Goal: Navigation & Orientation: Find specific page/section

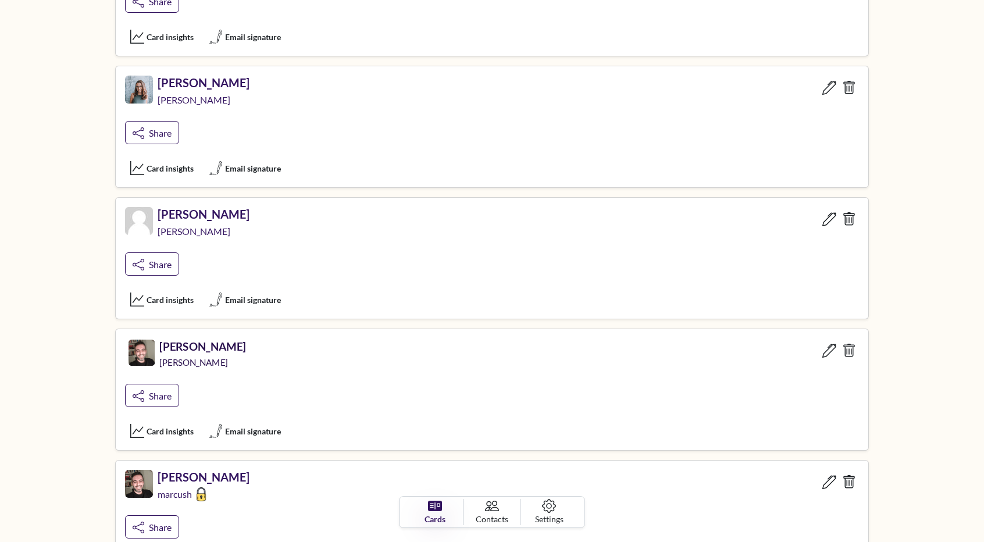
click at [222, 353] on div "[PERSON_NAME]" at bounding box center [202, 365] width 87 height 25
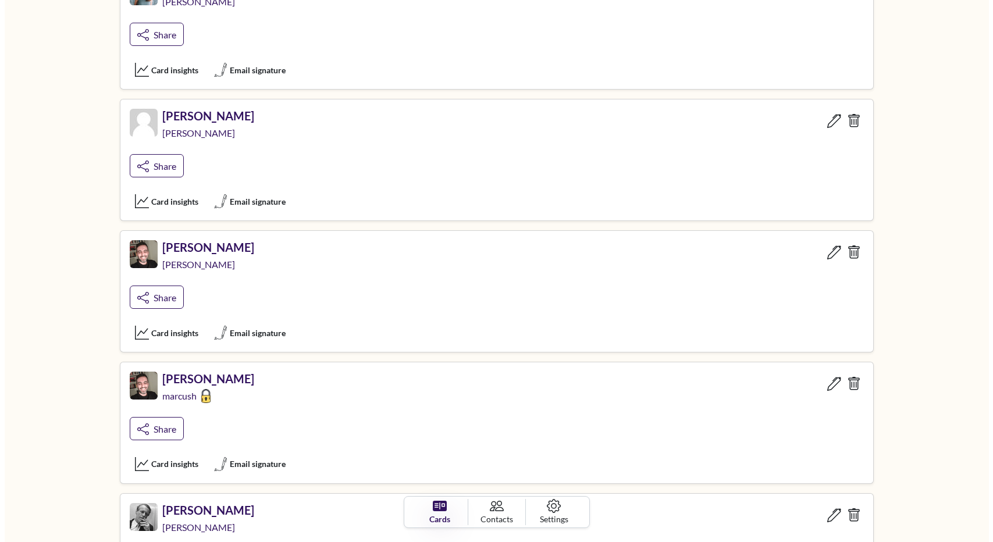
scroll to position [455, 0]
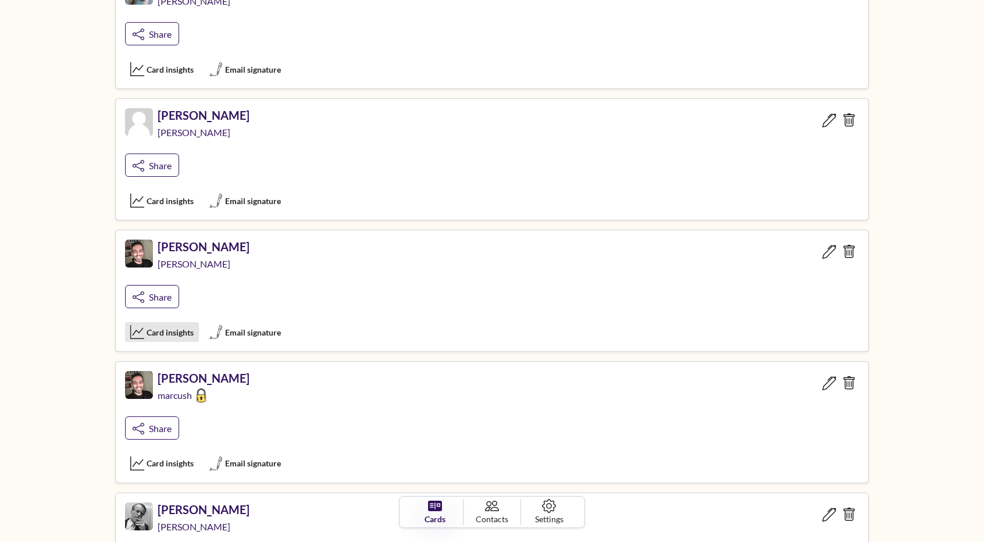
click at [161, 332] on span "Card insights" at bounding box center [170, 332] width 47 height 12
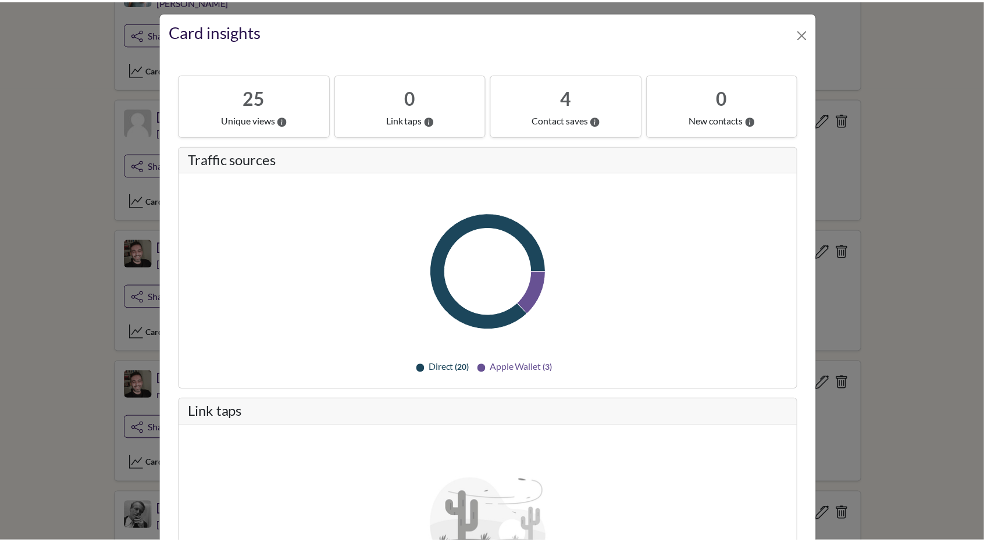
scroll to position [0, 0]
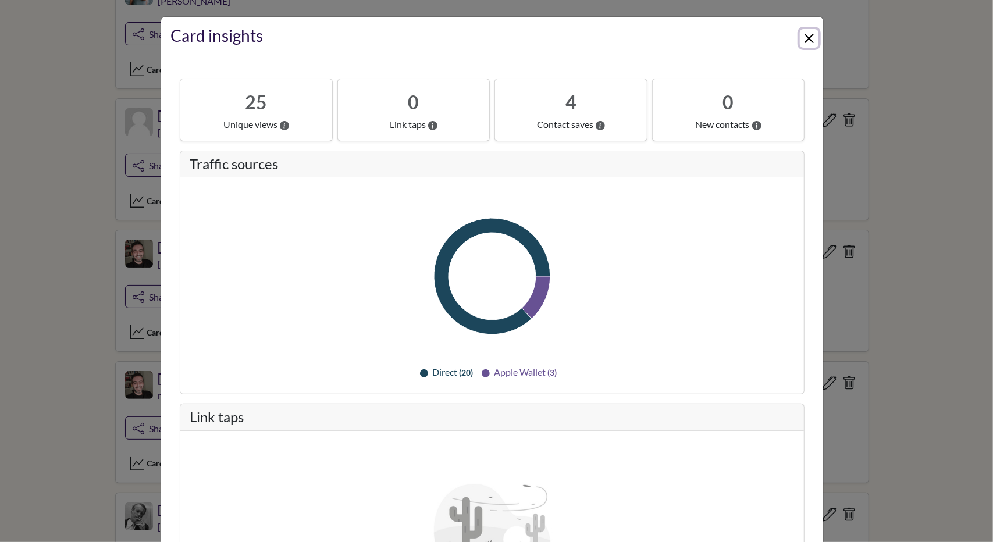
click at [800, 35] on button "Close" at bounding box center [809, 38] width 19 height 19
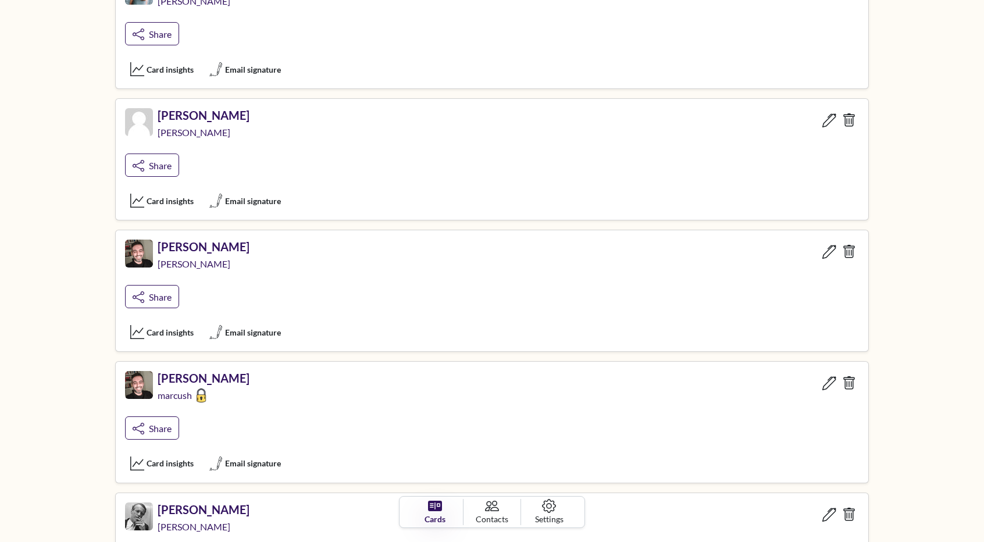
scroll to position [526, 0]
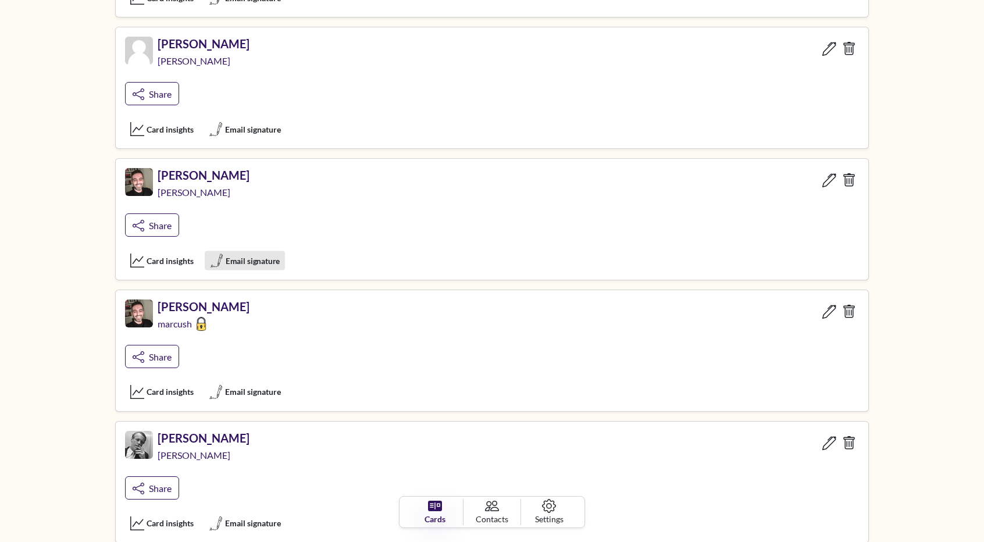
click at [258, 255] on span "Email signature" at bounding box center [253, 261] width 54 height 12
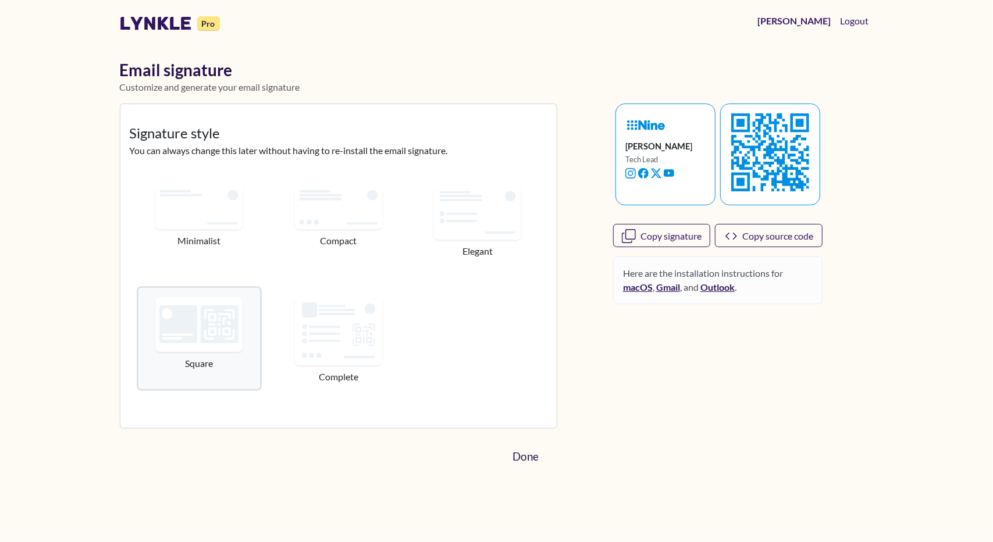
click at [528, 454] on link "Done" at bounding box center [525, 457] width 44 height 26
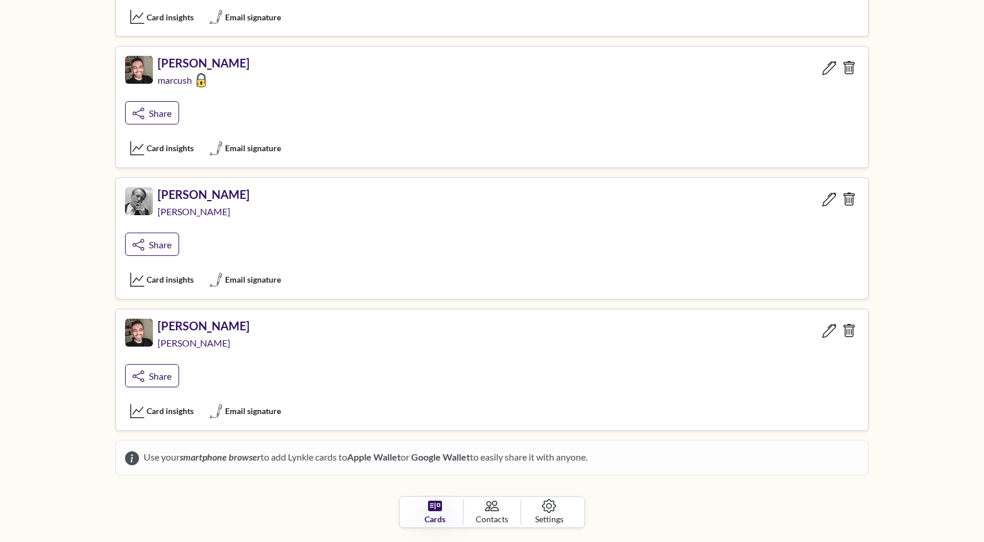
scroll to position [773, 0]
